Goal: Task Accomplishment & Management: Use online tool/utility

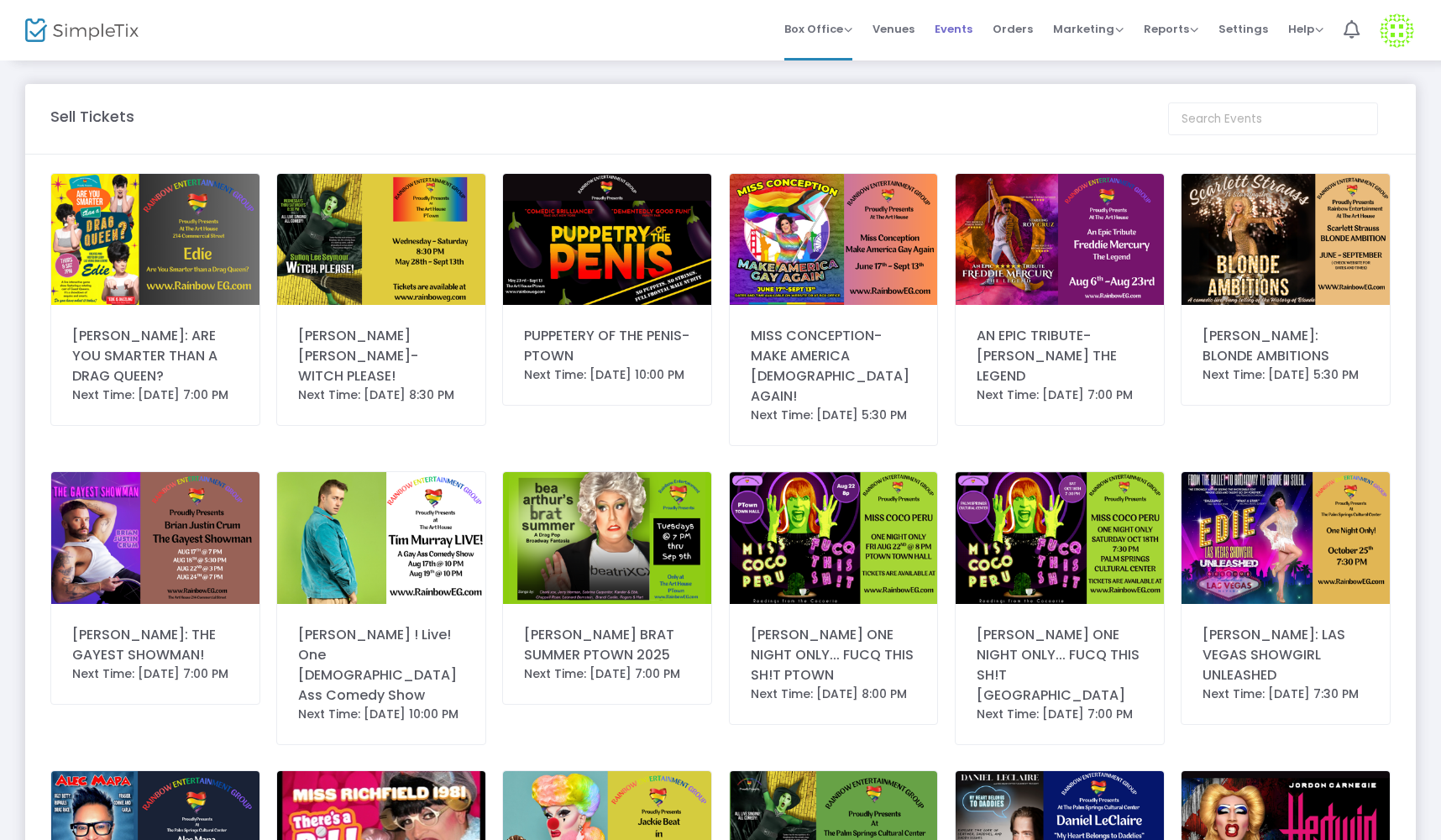
click at [967, 26] on span "Events" at bounding box center [953, 29] width 38 height 43
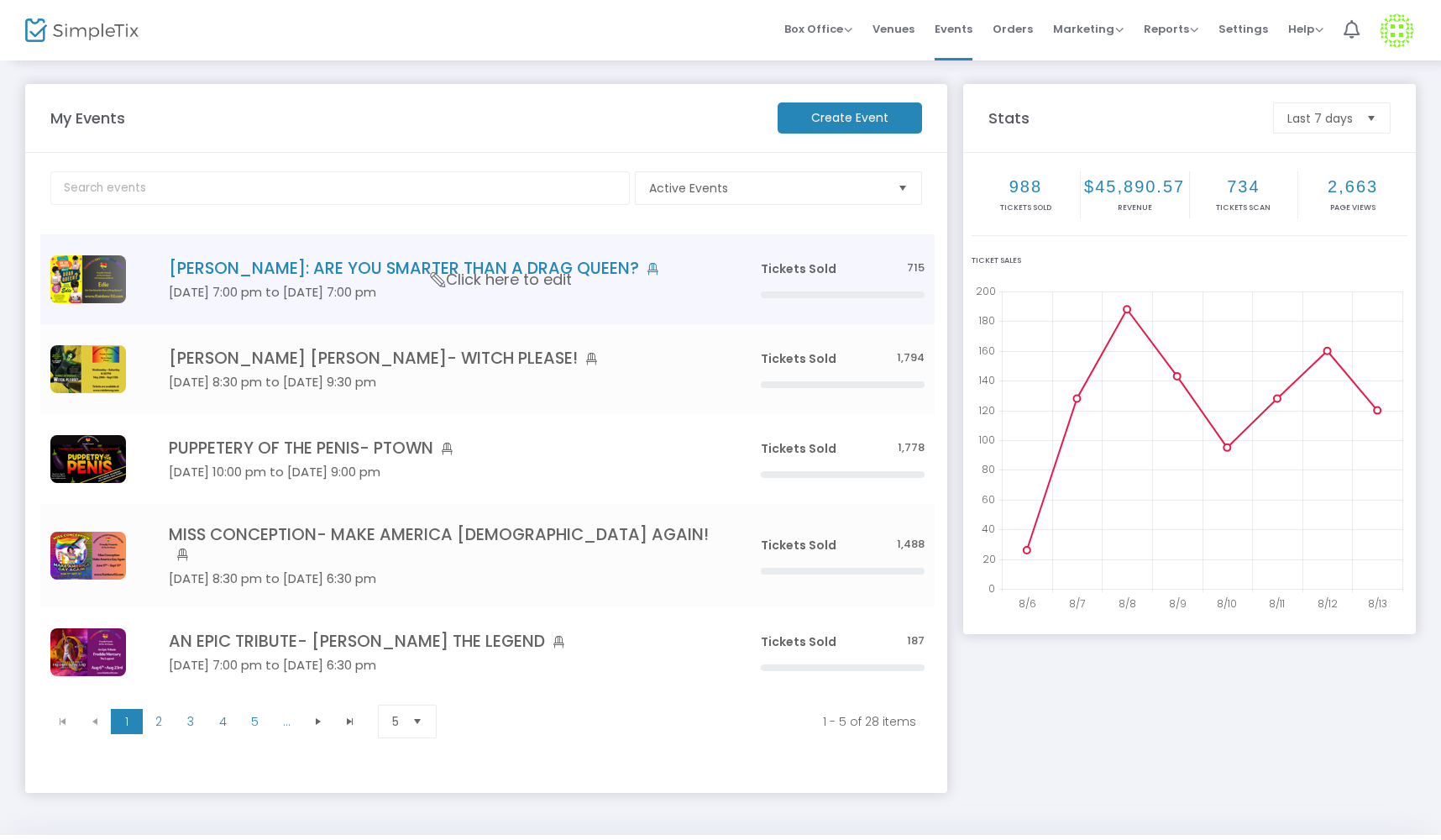
click at [106, 259] on img "Data table" at bounding box center [88, 279] width 76 height 48
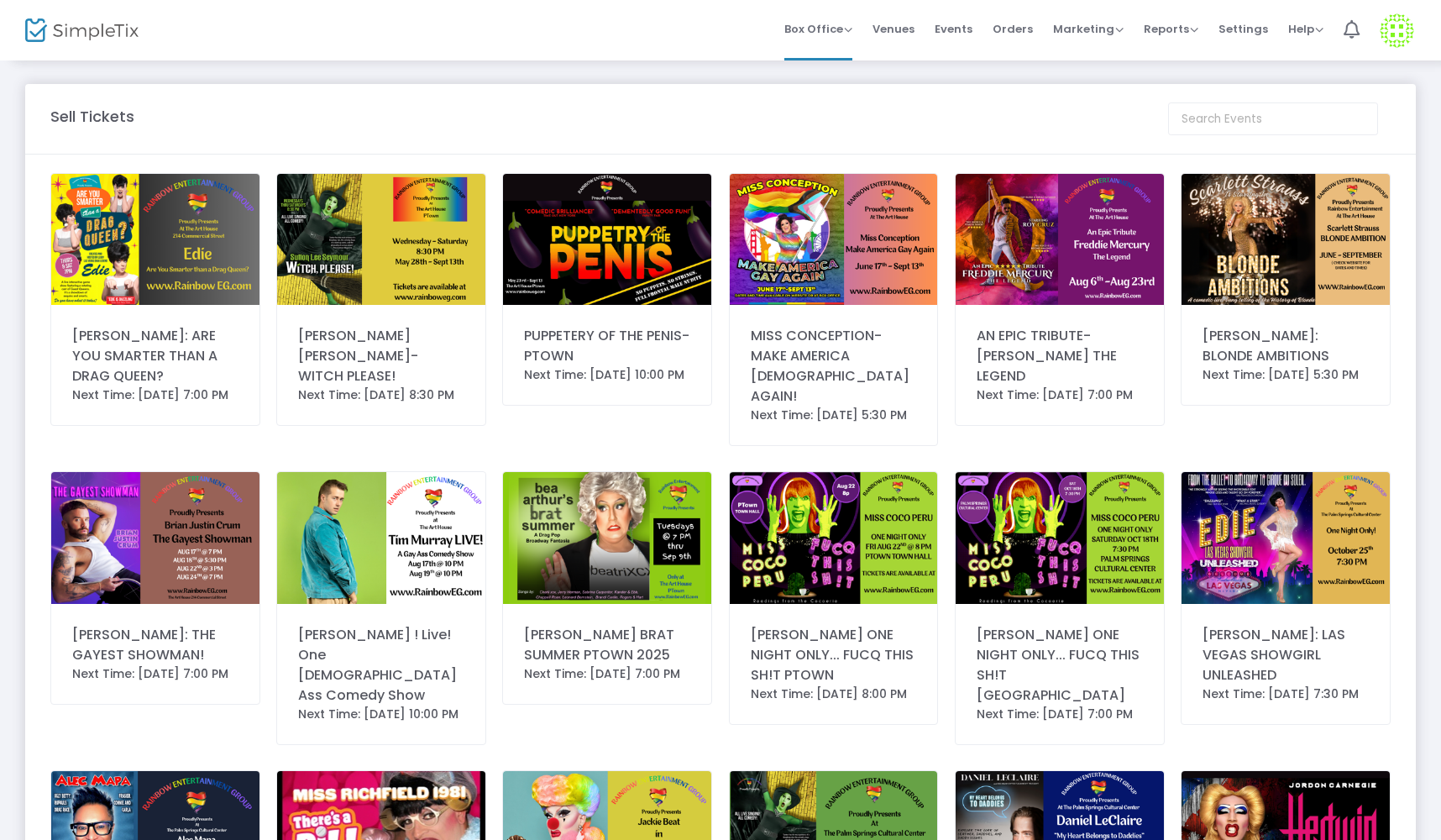
click at [326, 219] on img at bounding box center [381, 239] width 208 height 131
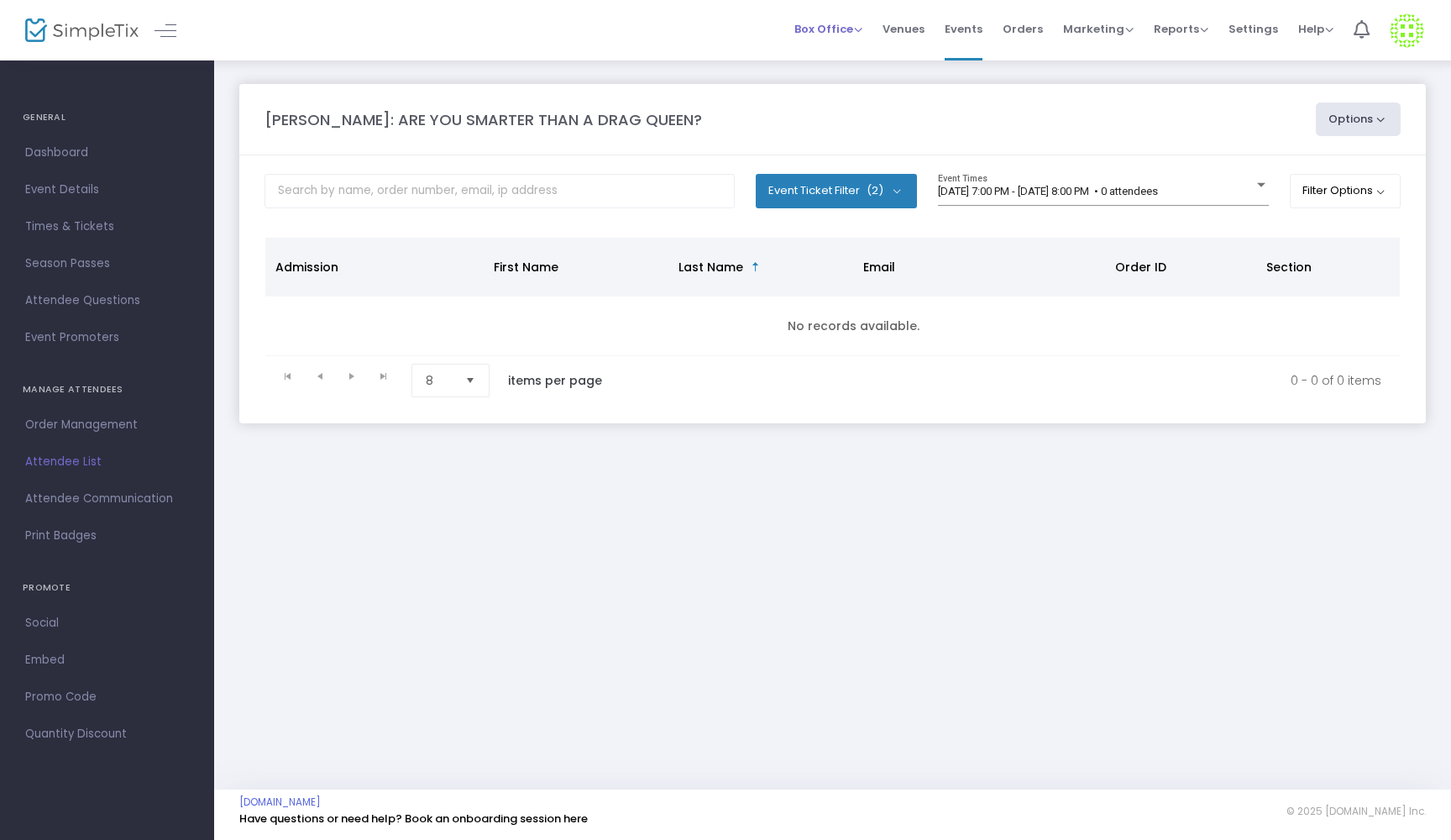
click at [846, 30] on span "Box Office" at bounding box center [828, 29] width 68 height 16
click at [846, 58] on li "Sell Tickets" at bounding box center [854, 56] width 120 height 33
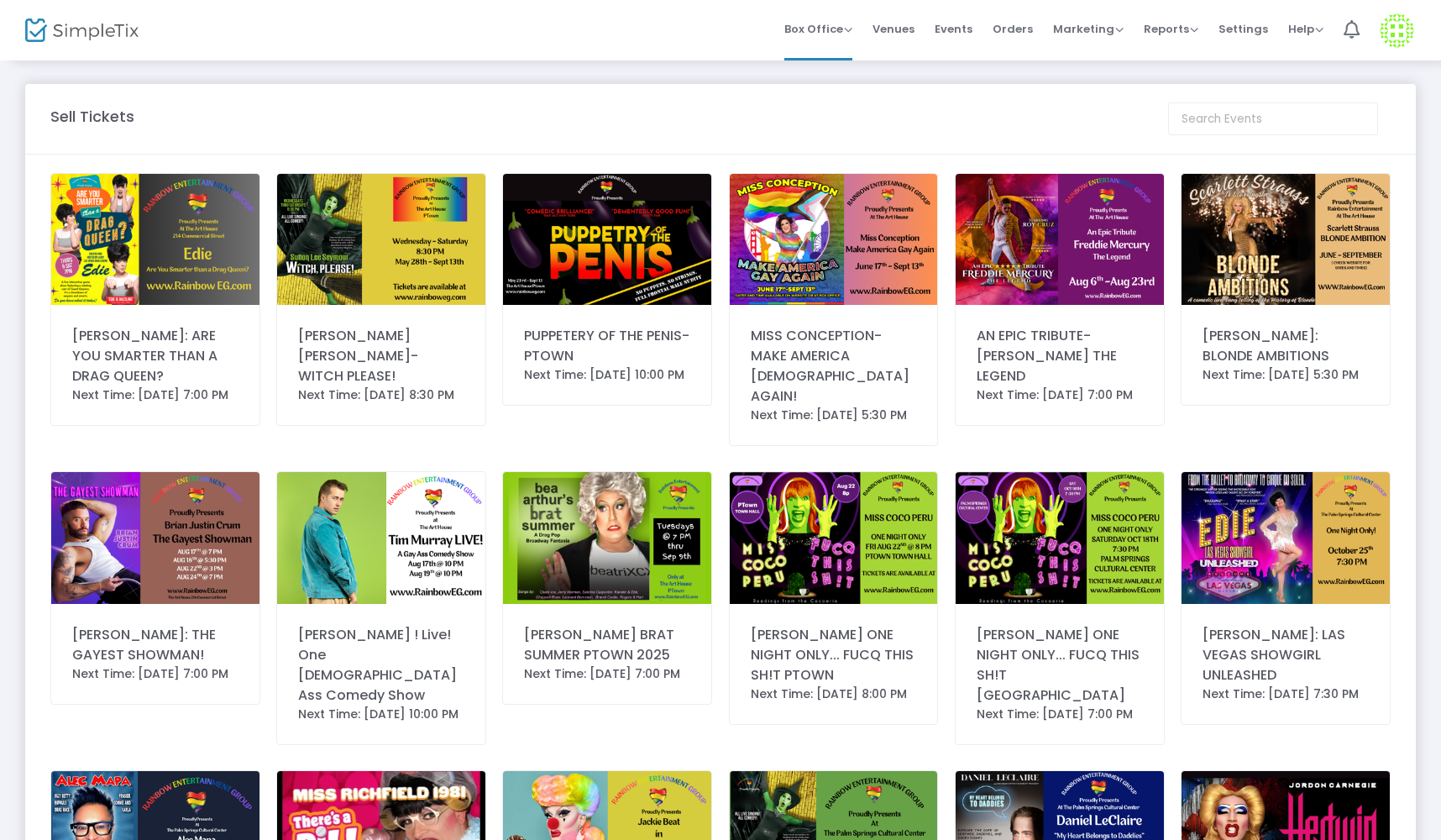
click at [416, 273] on img at bounding box center [381, 239] width 208 height 131
